Goal: Book appointment/travel/reservation

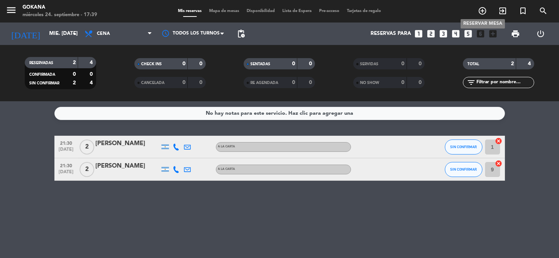
click at [484, 10] on icon "add_circle_outline" at bounding box center [482, 10] width 9 height 9
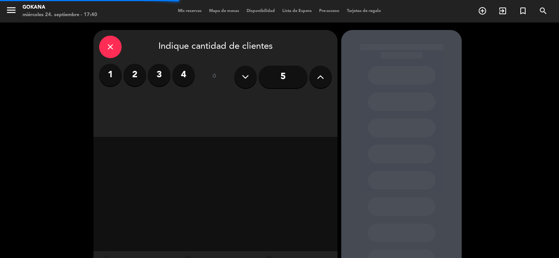
click at [159, 82] on label "3" at bounding box center [159, 75] width 23 height 23
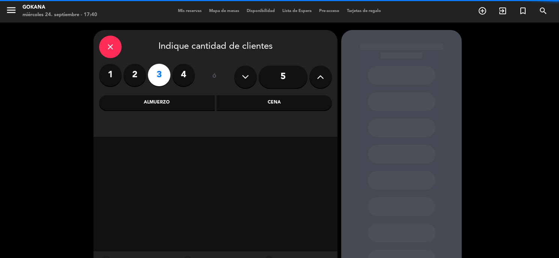
click at [242, 95] on div "Cena" at bounding box center [275, 102] width 116 height 15
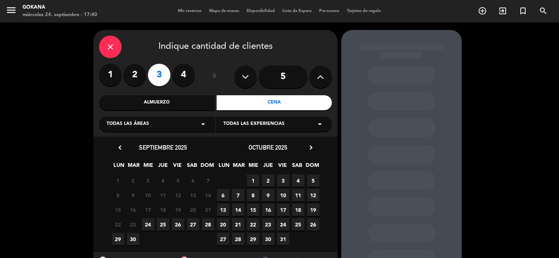
click at [152, 221] on span "24" at bounding box center [148, 225] width 12 height 12
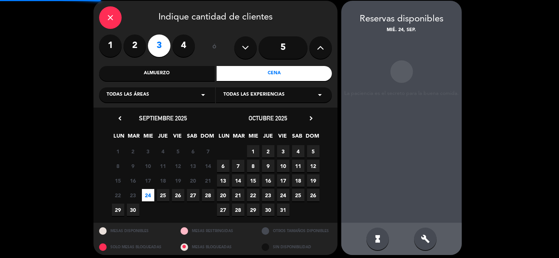
scroll to position [30, 0]
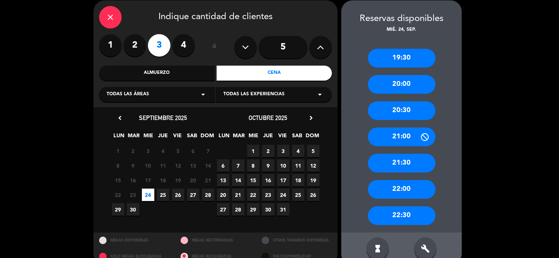
click at [413, 190] on div "22:00" at bounding box center [402, 189] width 68 height 19
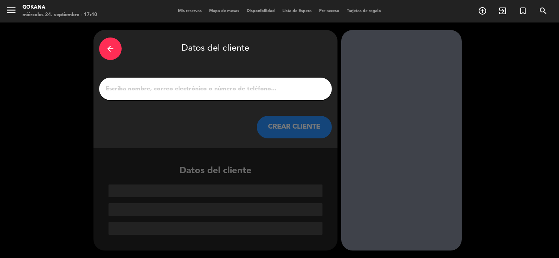
click at [265, 91] on input "1" at bounding box center [216, 89] width 222 height 11
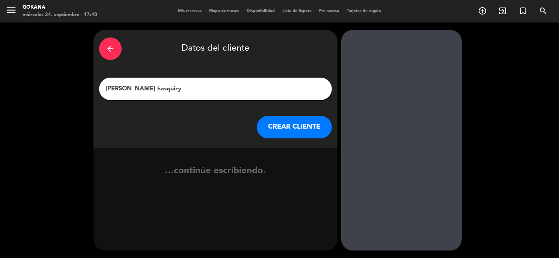
type input "[PERSON_NAME] hasquiry"
click at [286, 128] on button "CREAR CLIENTE" at bounding box center [294, 127] width 75 height 23
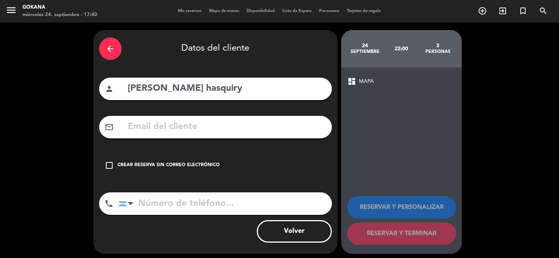
click at [261, 128] on input "text" at bounding box center [226, 126] width 199 height 15
paste input "[EMAIL_ADDRESS][DOMAIN_NAME]"
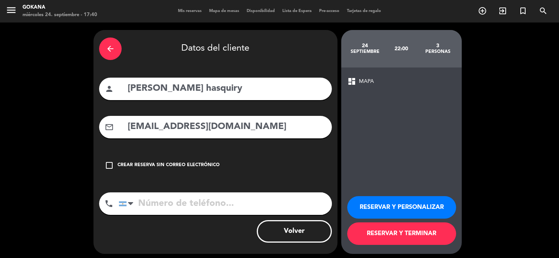
type input "[EMAIL_ADDRESS][DOMAIN_NAME]"
click at [237, 205] on input "tel" at bounding box center [225, 204] width 213 height 23
paste input "[PHONE_NUMBER]"
type input "[PHONE_NUMBER]"
click at [205, 172] on div "check_box_outline_blank Crear reserva sin correo electrónico" at bounding box center [215, 165] width 233 height 23
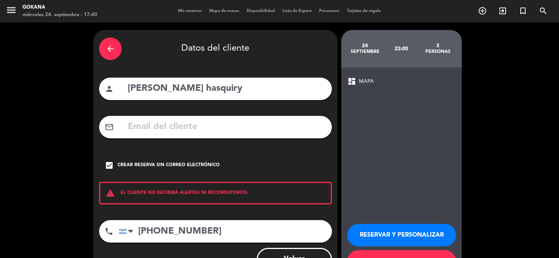
click at [112, 170] on div "check_box Crear reserva sin correo electrónico" at bounding box center [215, 165] width 233 height 23
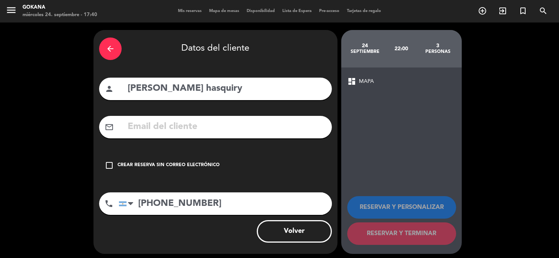
click at [282, 133] on input "text" at bounding box center [226, 126] width 199 height 15
paste input "[EMAIL_ADDRESS][DOMAIN_NAME]"
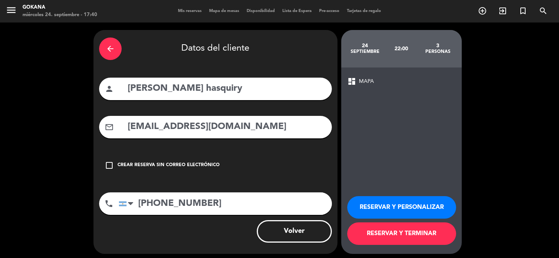
type input "[EMAIL_ADDRESS][DOMAIN_NAME]"
click at [383, 238] on button "RESERVAR Y TERMINAR" at bounding box center [401, 234] width 109 height 23
